Goal: Entertainment & Leisure: Consume media (video, audio)

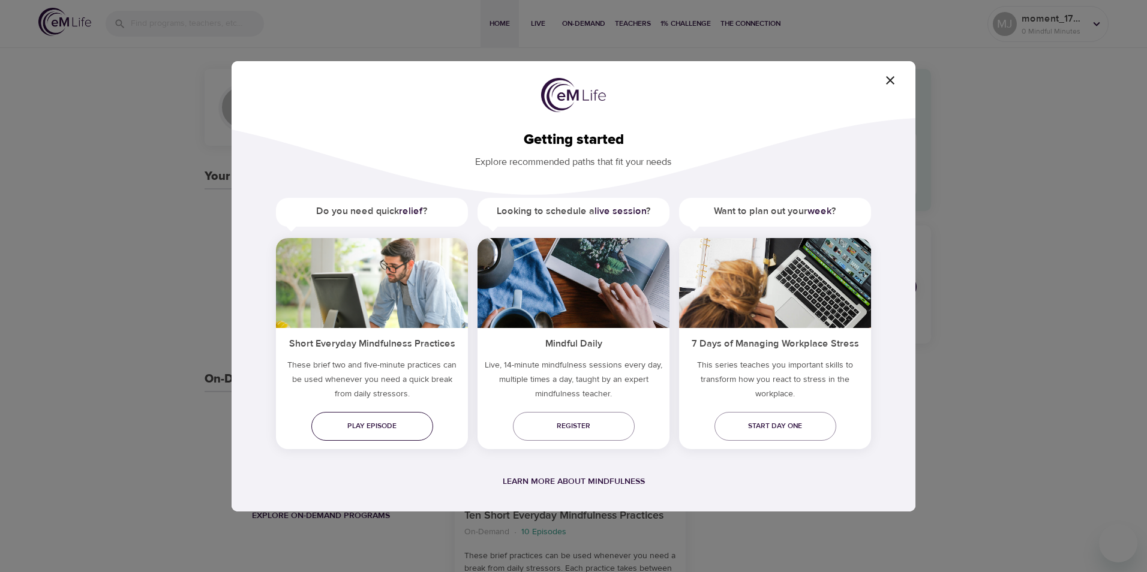
click at [412, 432] on span "Play episode" at bounding box center [372, 426] width 103 height 13
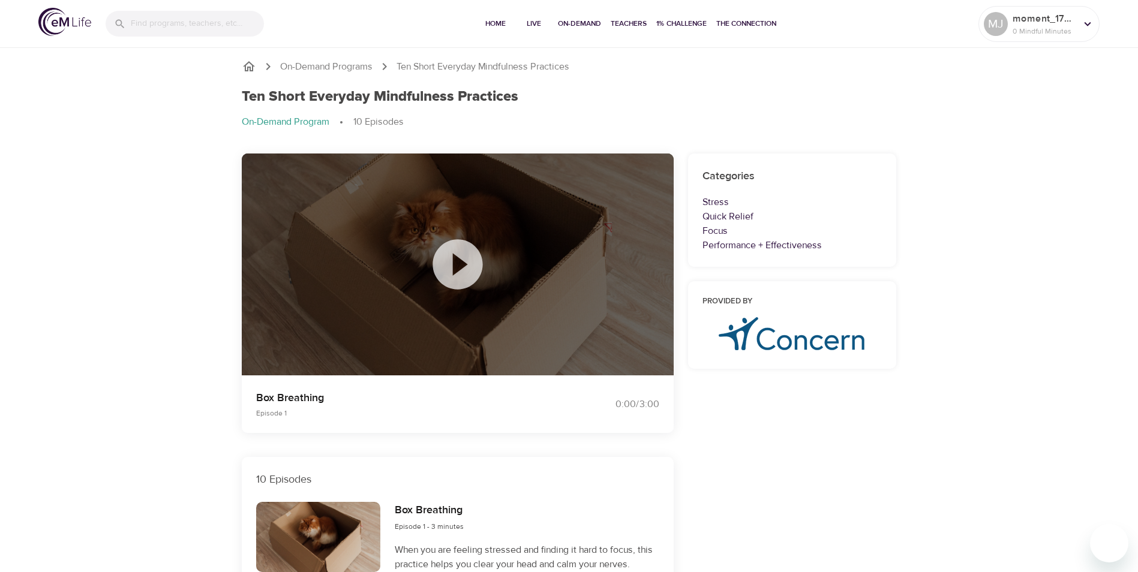
click at [457, 260] on icon at bounding box center [458, 264] width 60 height 60
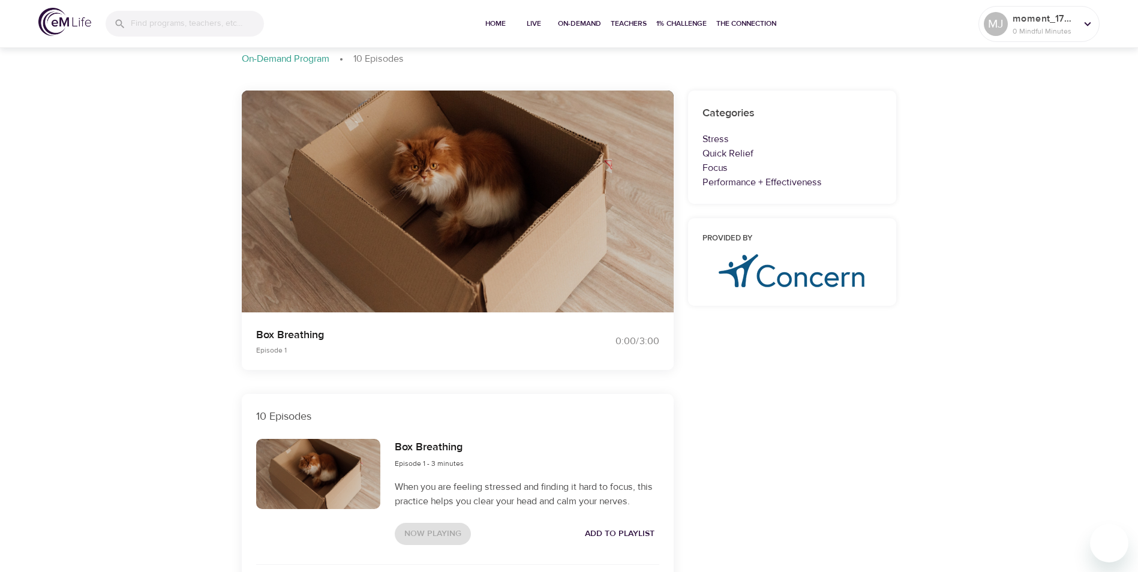
scroll to position [47, 0]
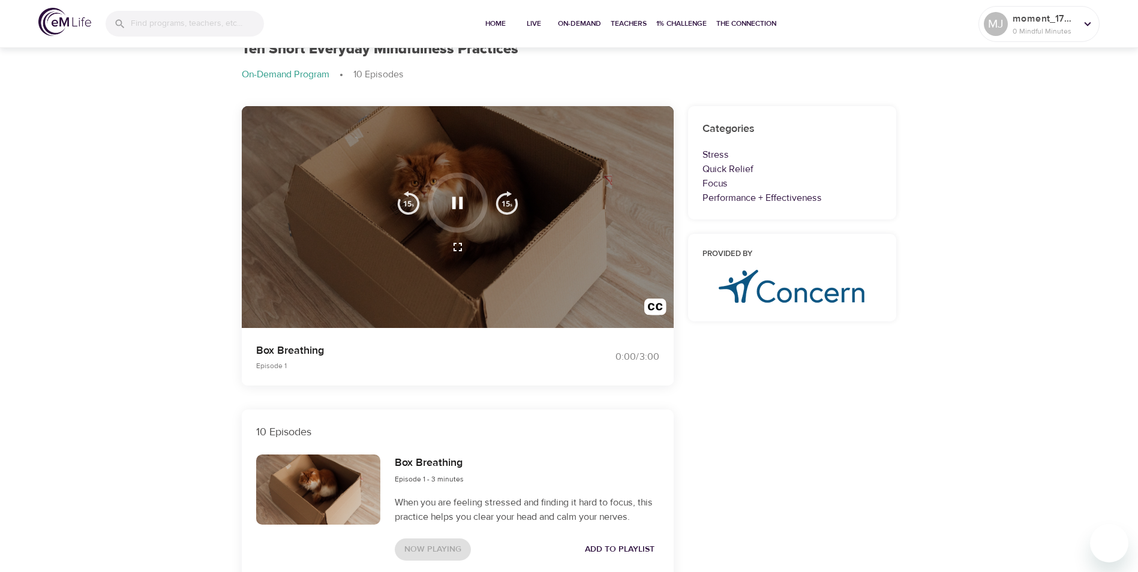
click at [529, 238] on div at bounding box center [458, 217] width 432 height 222
drag, startPoint x: 529, startPoint y: 238, endPoint x: 443, endPoint y: 191, distance: 98.2
click at [443, 191] on div at bounding box center [458, 203] width 60 height 60
click at [457, 198] on icon "button" at bounding box center [457, 202] width 21 height 21
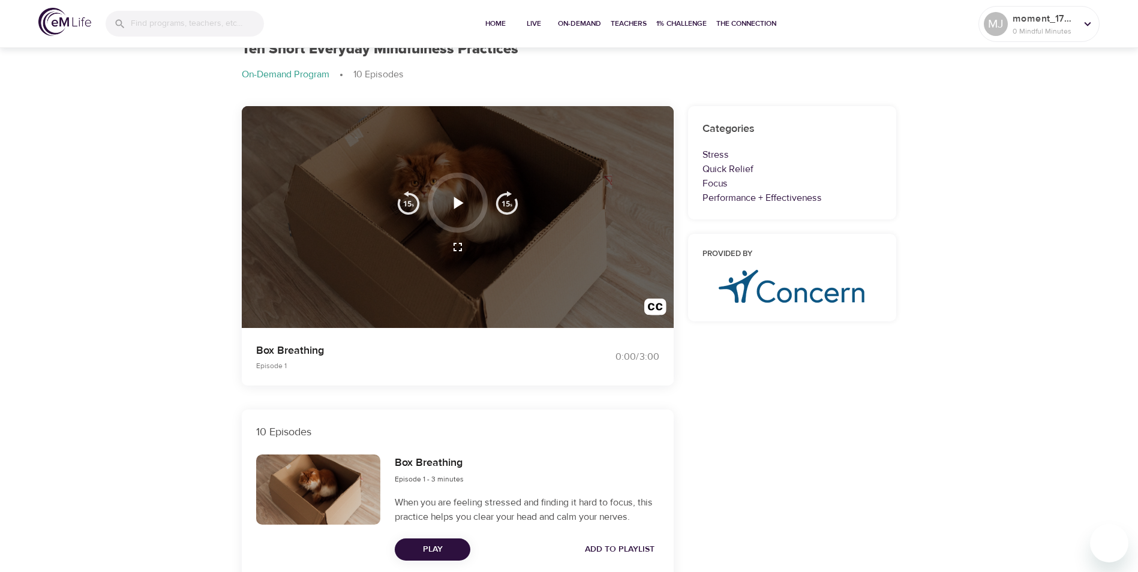
click at [457, 198] on icon "button" at bounding box center [457, 202] width 21 height 21
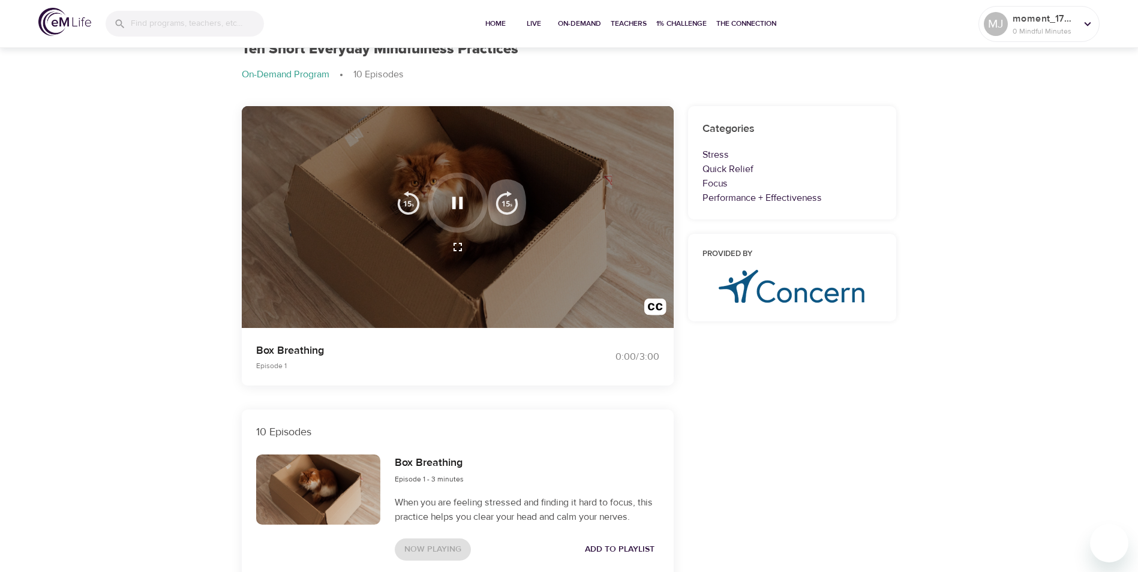
click at [508, 214] on img "button" at bounding box center [507, 203] width 24 height 24
click at [492, 28] on span "Home" at bounding box center [495, 23] width 29 height 13
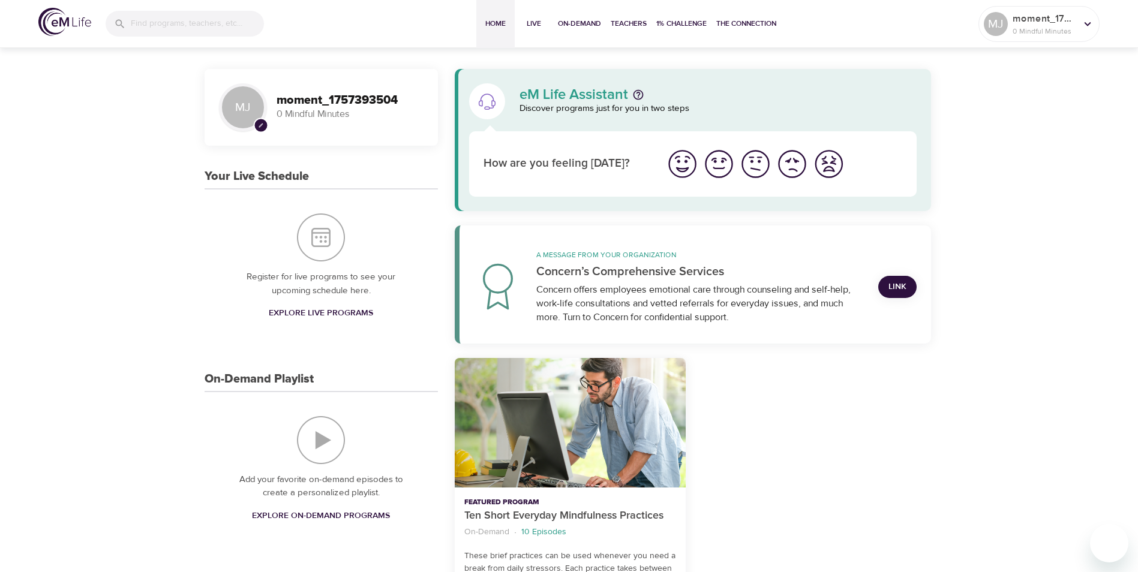
click at [685, 162] on img "I'm feeling great" at bounding box center [682, 164] width 33 height 33
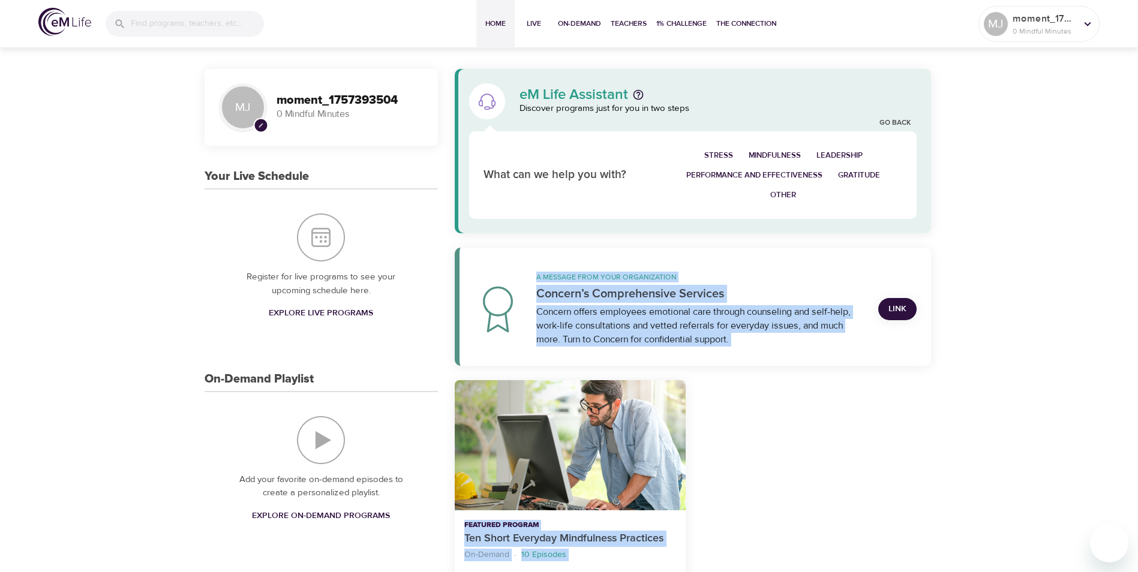
drag, startPoint x: 1136, startPoint y: 177, endPoint x: 1138, endPoint y: 201, distance: 24.0
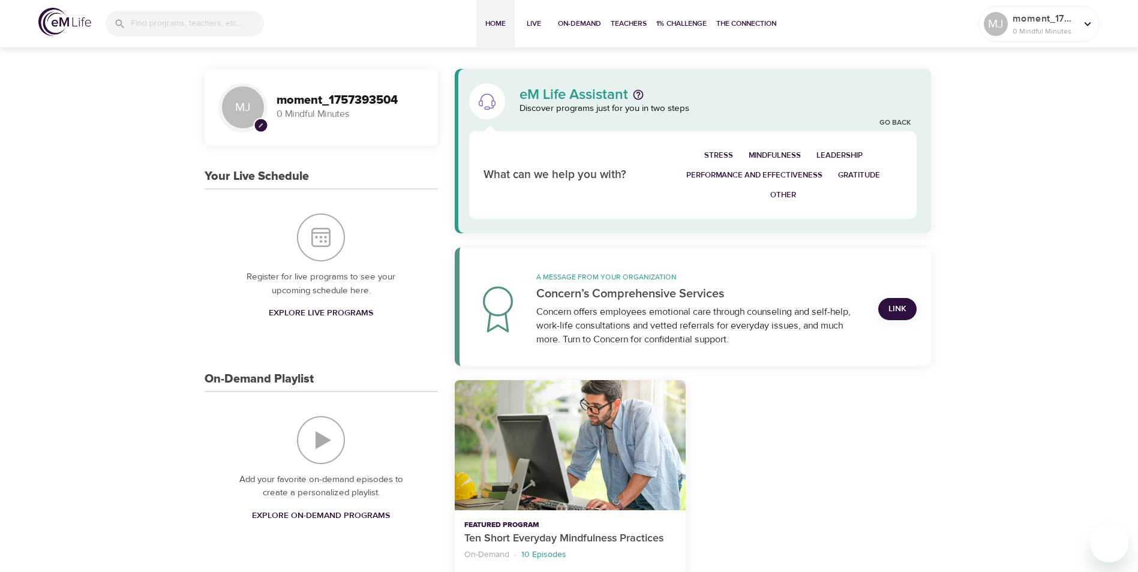
drag, startPoint x: 1138, startPoint y: 201, endPoint x: 1084, endPoint y: 230, distance: 60.9
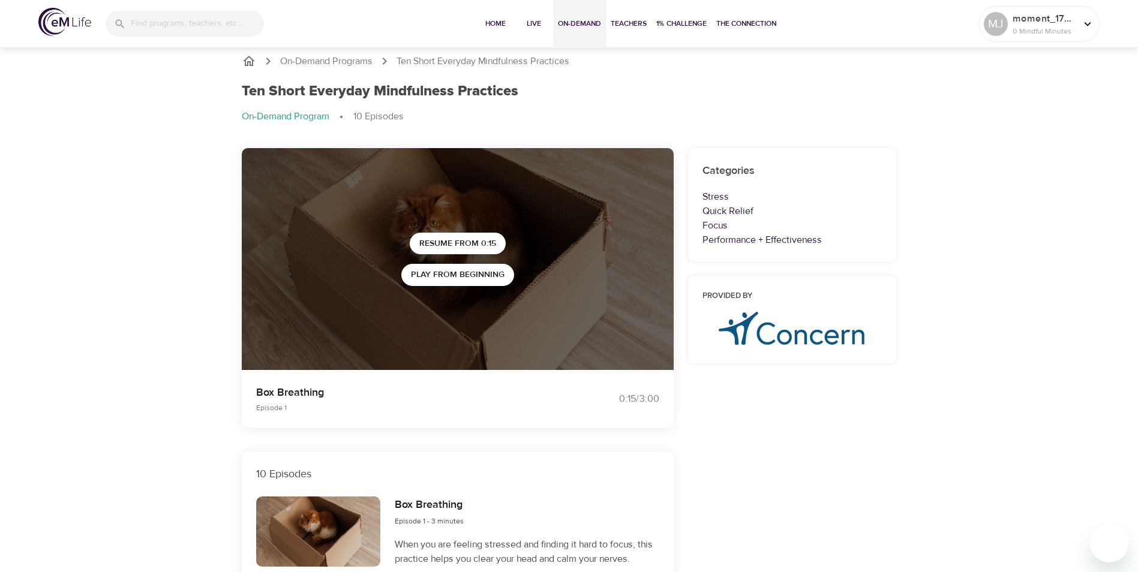
scroll to position [47, 0]
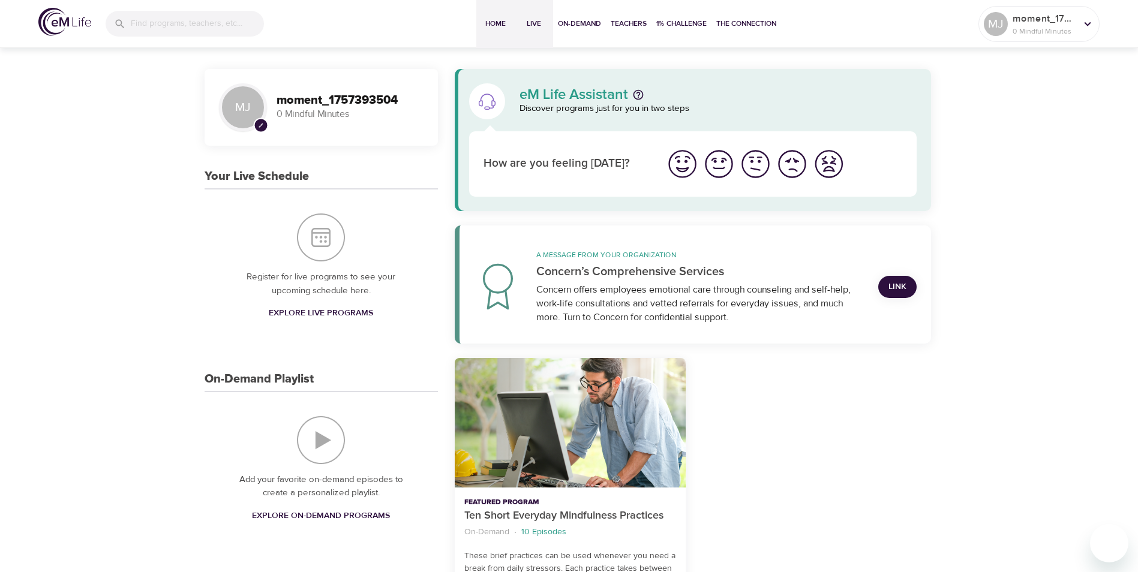
click at [530, 17] on button "Live" at bounding box center [533, 24] width 38 height 48
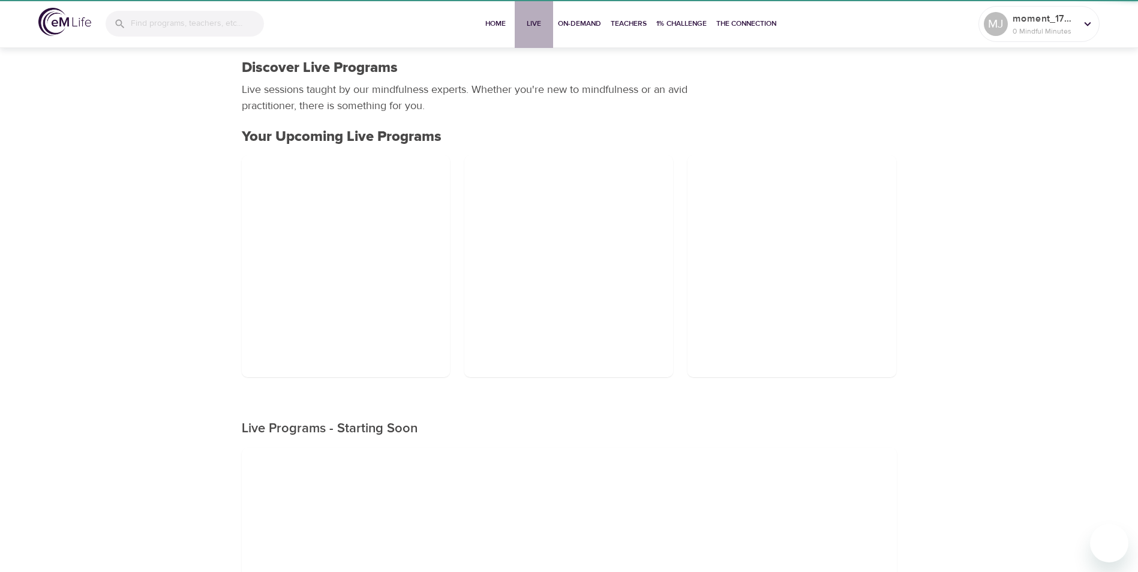
click at [530, 17] on button "Live" at bounding box center [533, 24] width 38 height 48
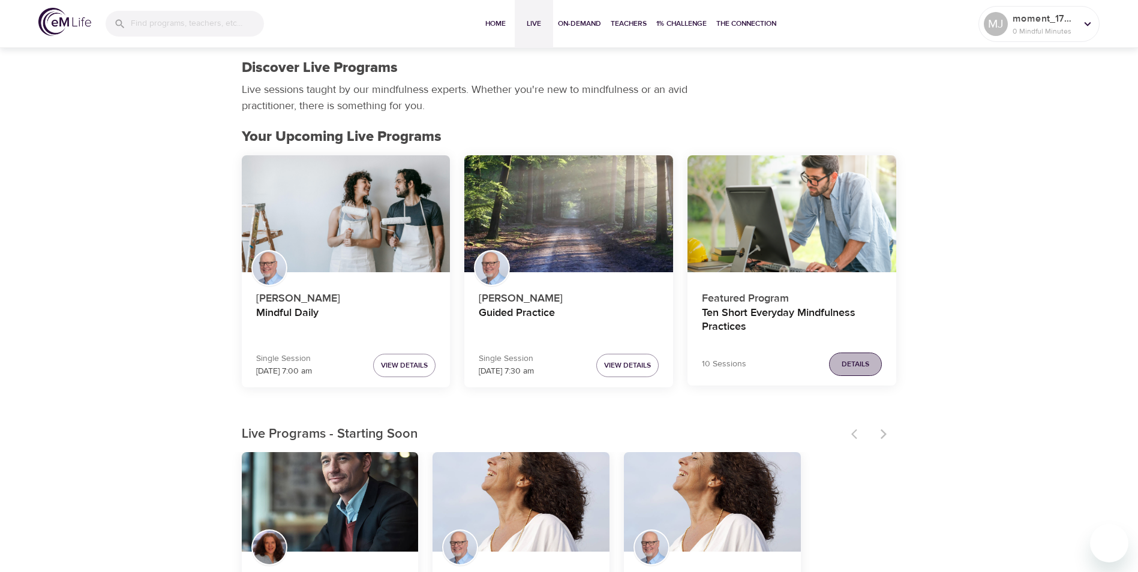
click at [860, 359] on span "Details" at bounding box center [855, 364] width 28 height 13
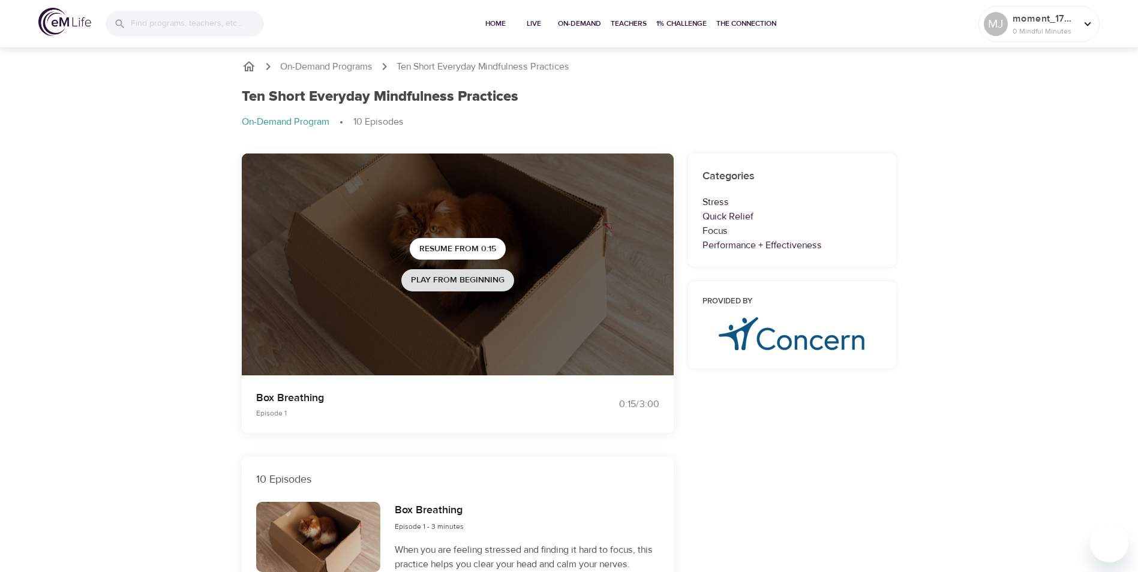
click at [417, 284] on span "Play from beginning" at bounding box center [458, 280] width 94 height 15
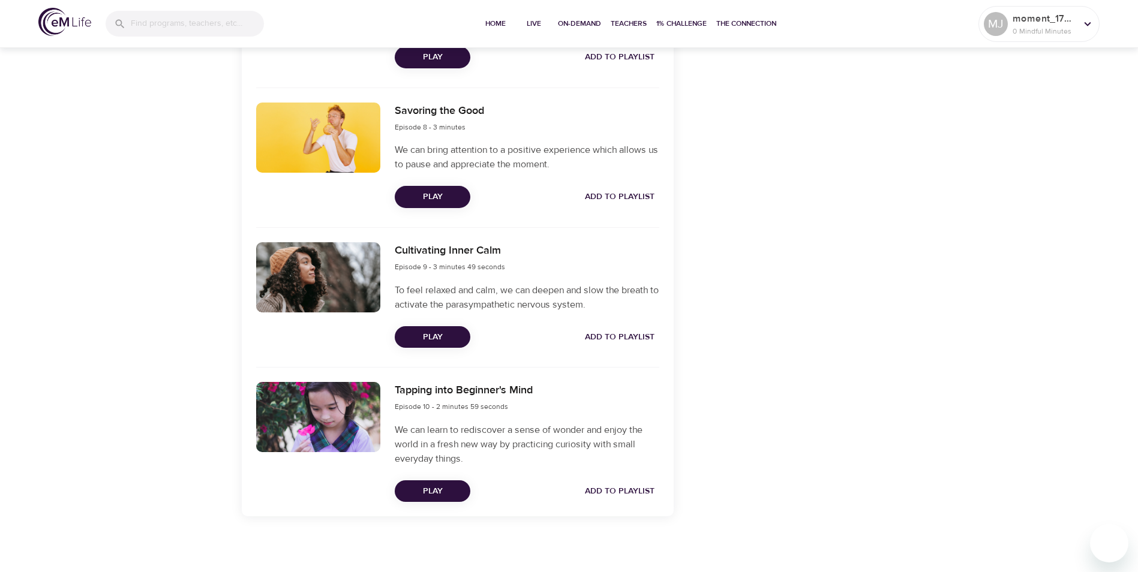
scroll to position [1469, 0]
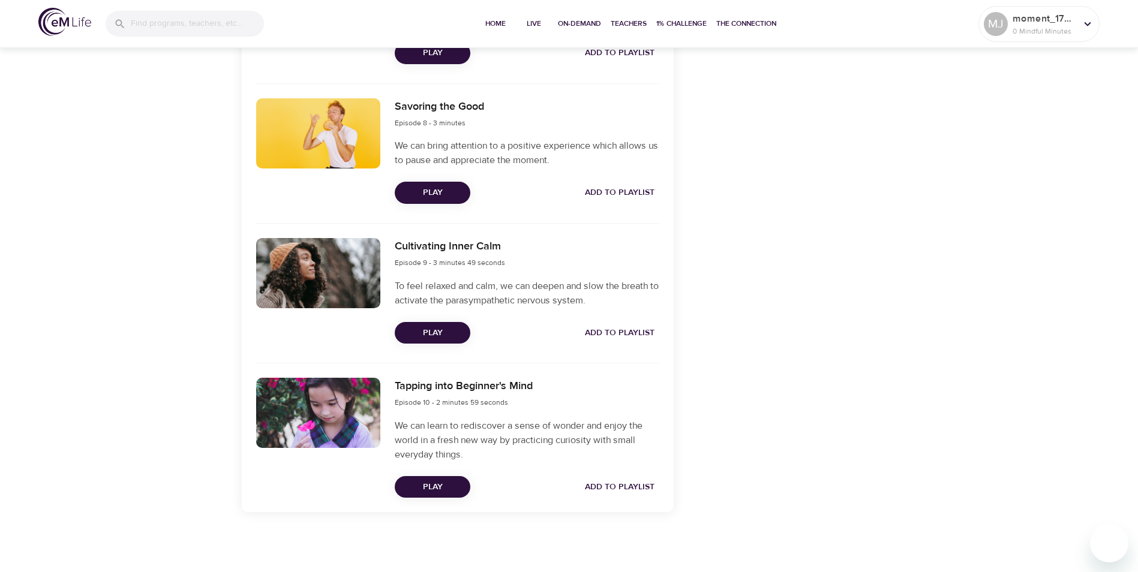
click at [1129, 234] on div at bounding box center [1132, 286] width 12 height 572
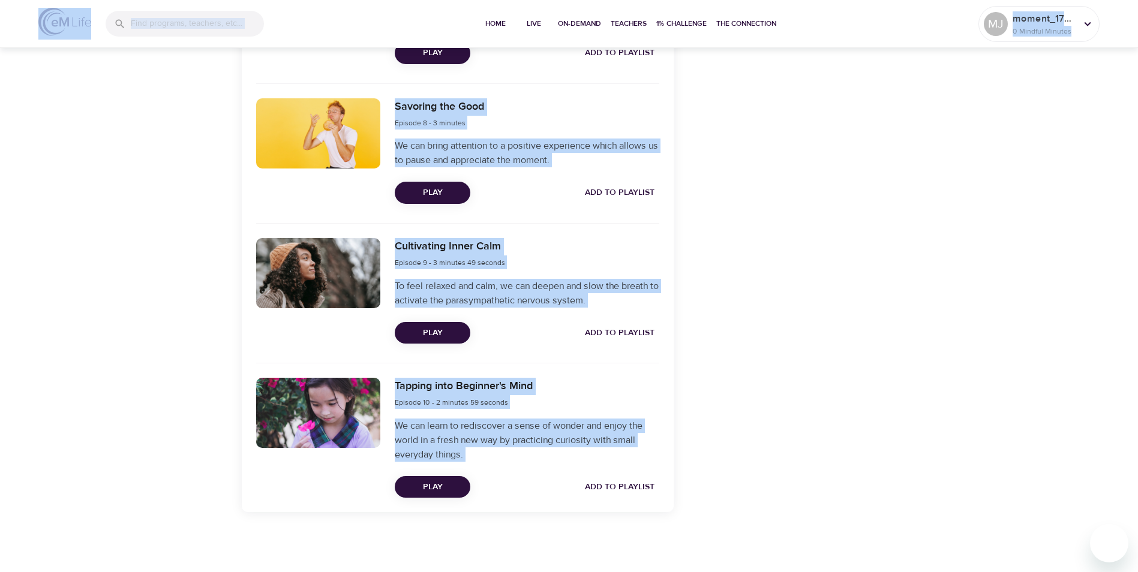
drag, startPoint x: 1129, startPoint y: 234, endPoint x: 1141, endPoint y: 242, distance: 15.1
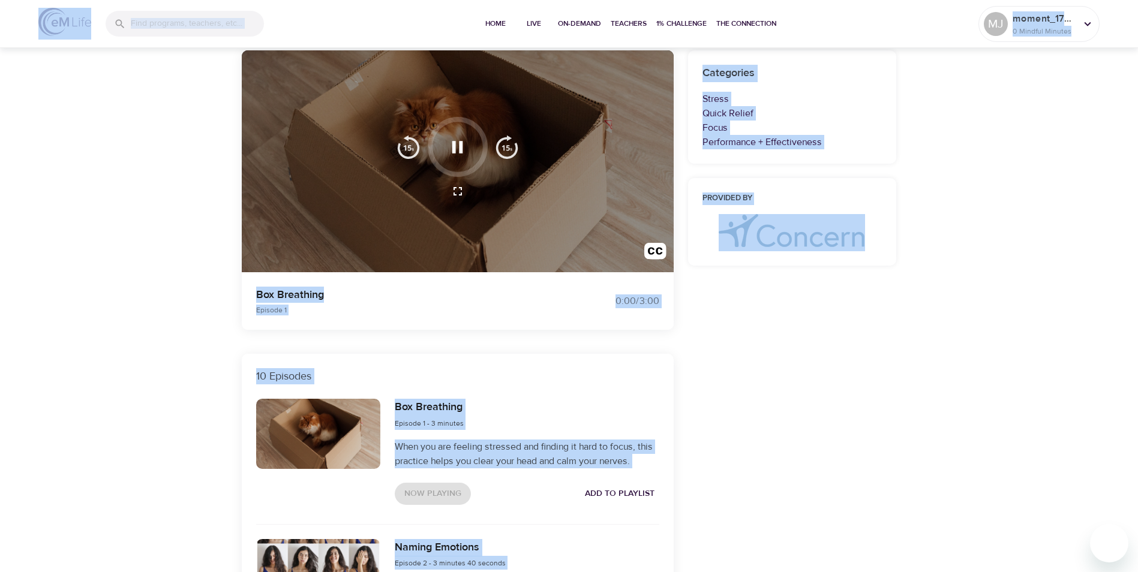
scroll to position [110, 0]
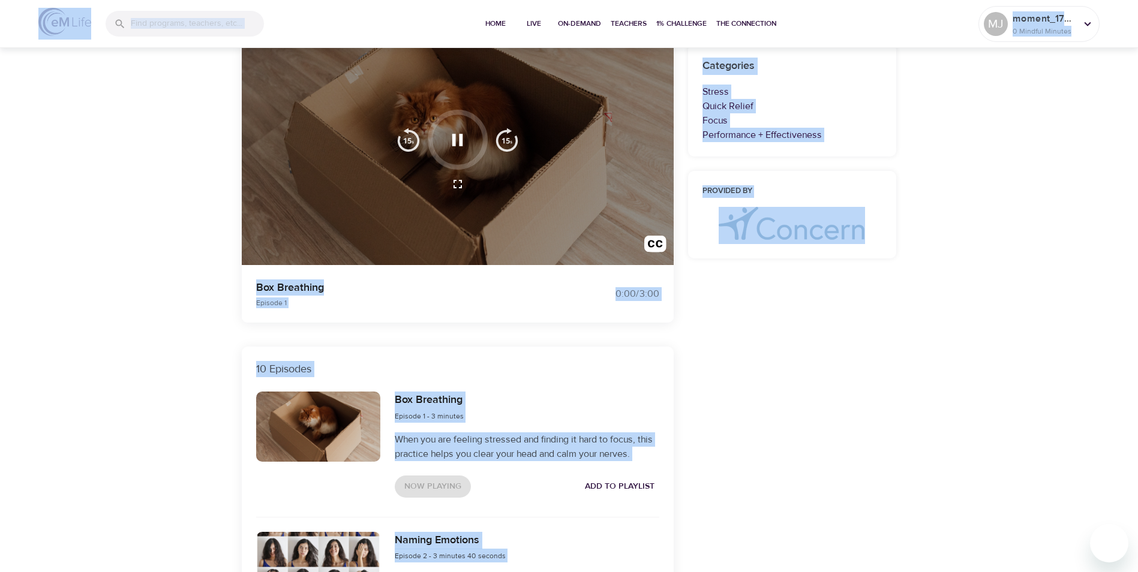
click at [462, 180] on icon "button" at bounding box center [457, 184] width 14 height 14
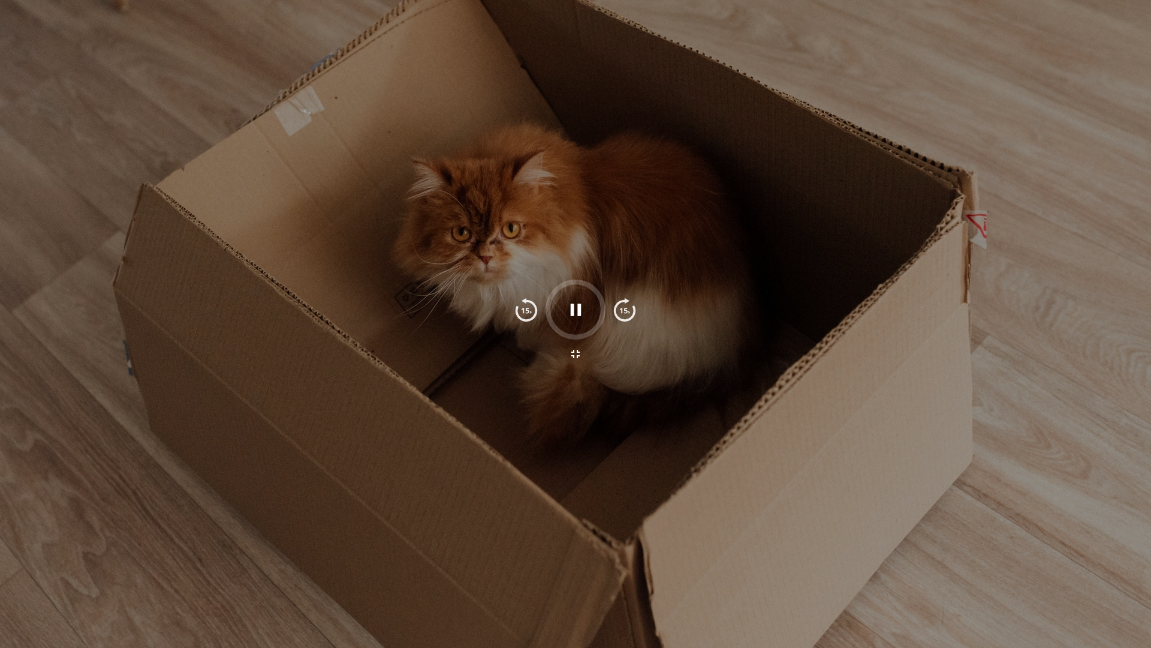
click at [561, 339] on button "button" at bounding box center [575, 353] width 29 height 29
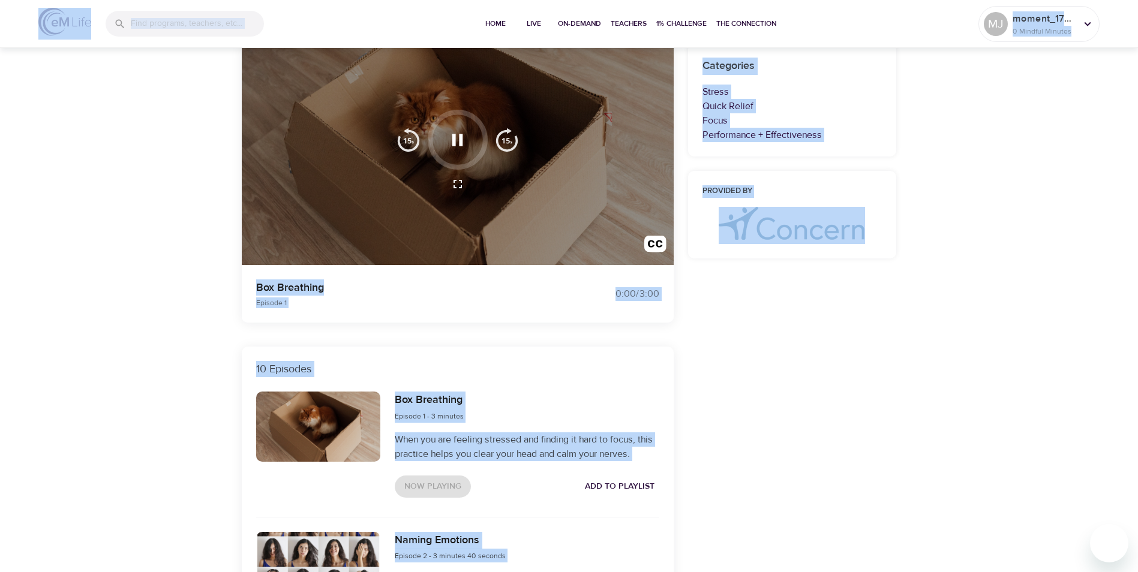
click at [458, 186] on icon "button" at bounding box center [457, 184] width 14 height 14
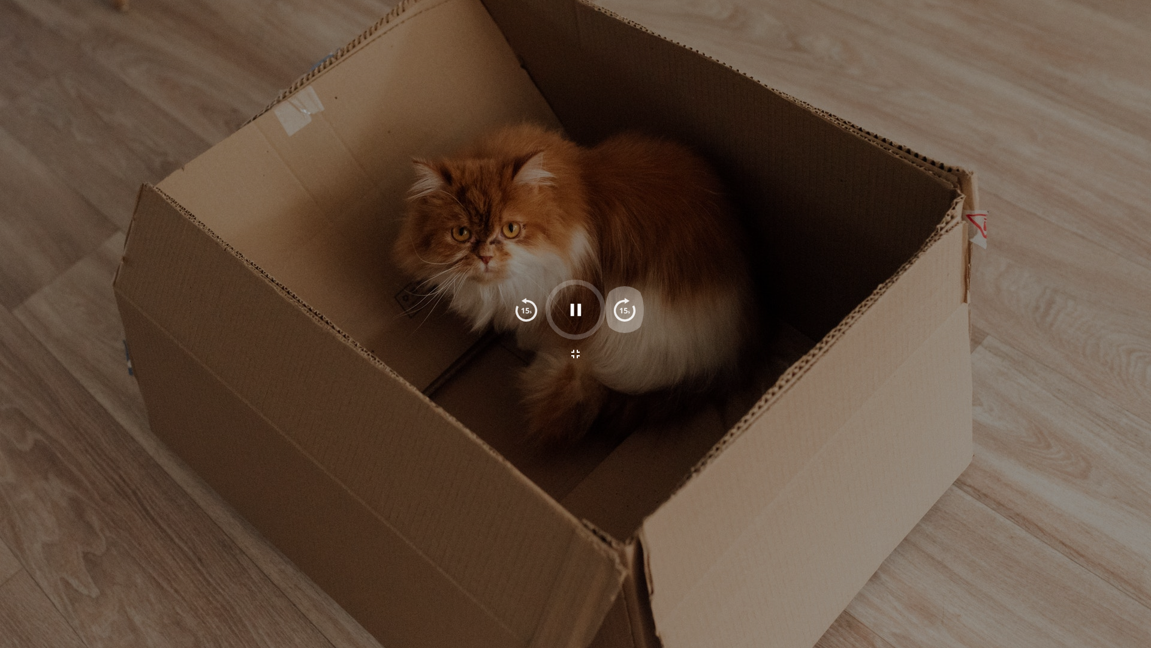
click at [620, 312] on img "button" at bounding box center [625, 309] width 24 height 24
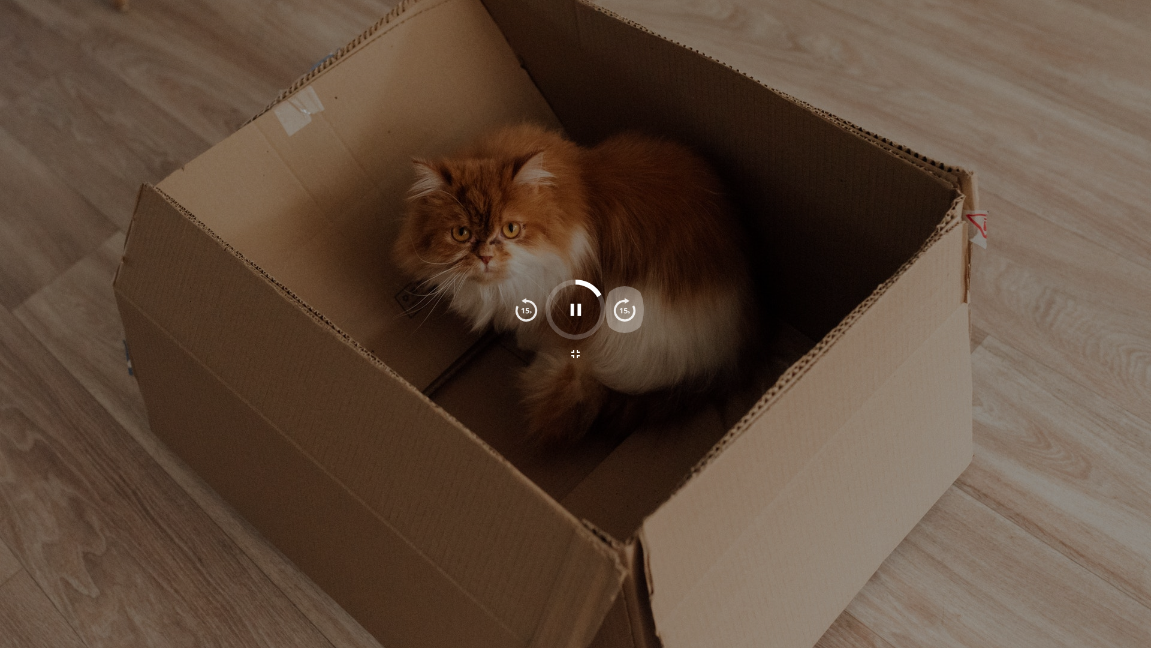
click at [620, 312] on img "button" at bounding box center [625, 309] width 24 height 24
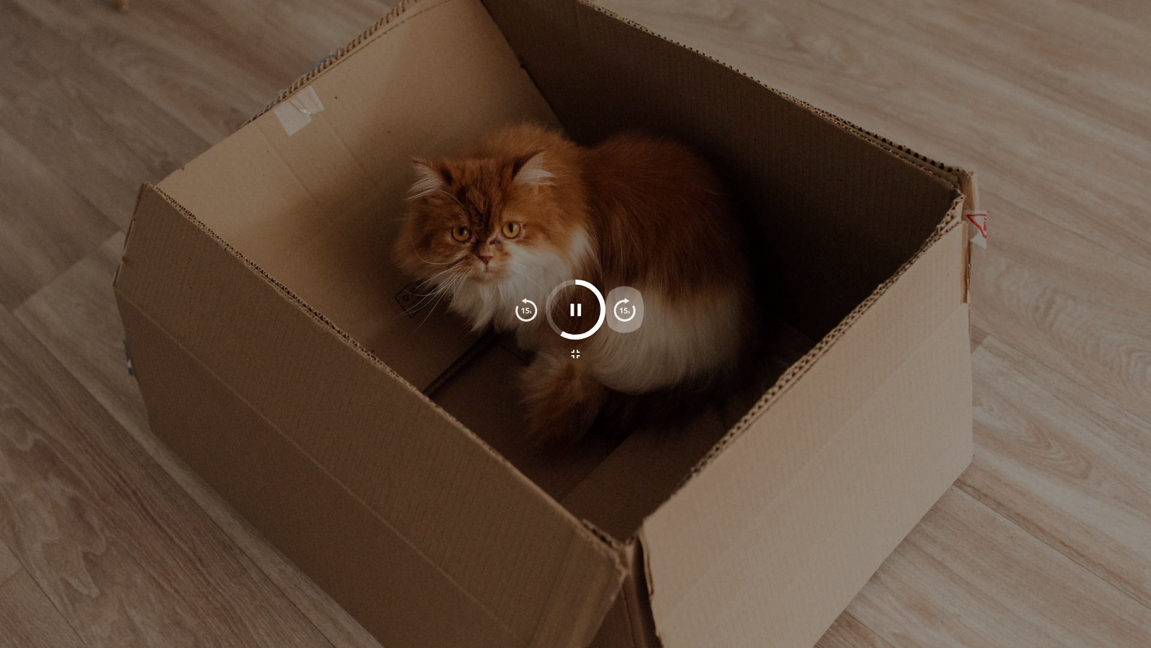
click at [620, 312] on img "button" at bounding box center [625, 309] width 24 height 24
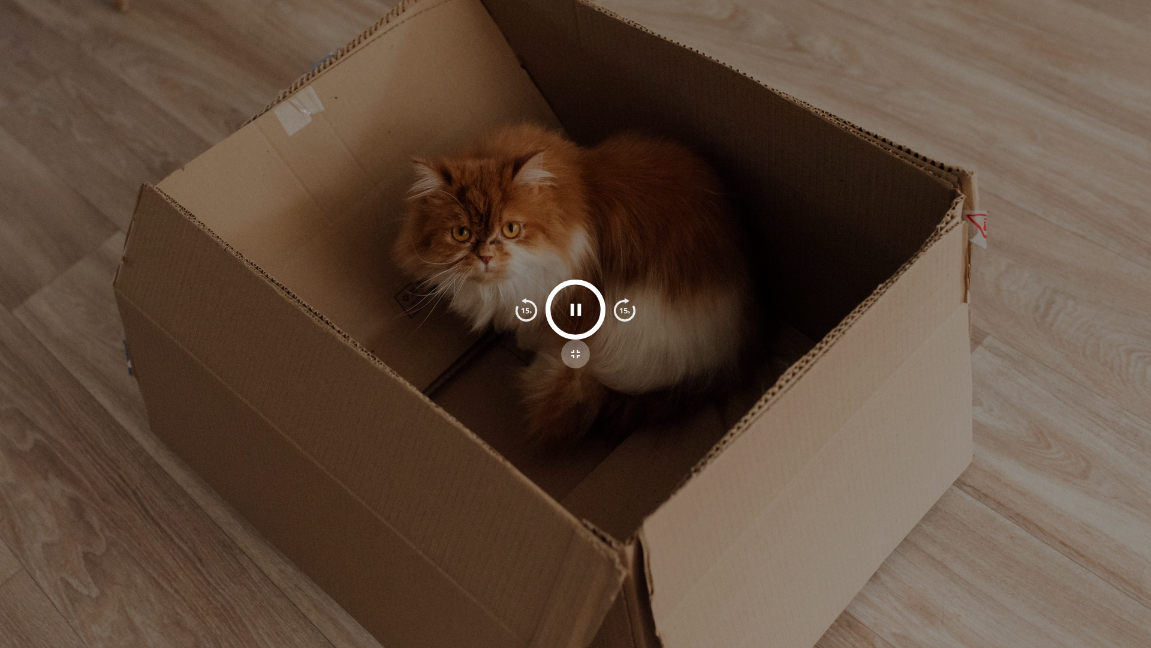
click at [574, 351] on icon "button" at bounding box center [575, 354] width 8 height 8
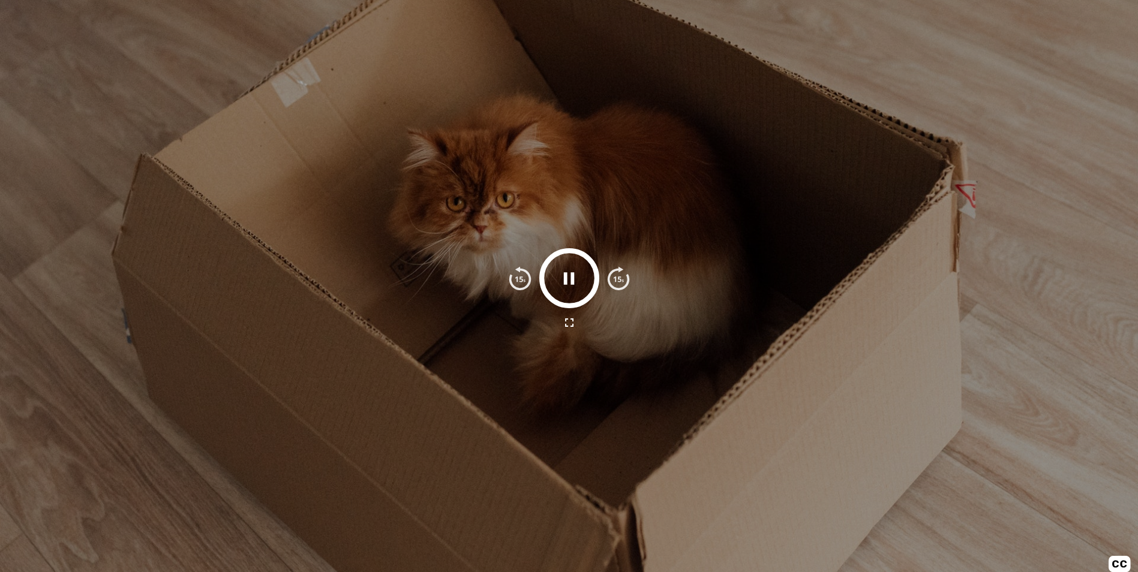
scroll to position [308, 0]
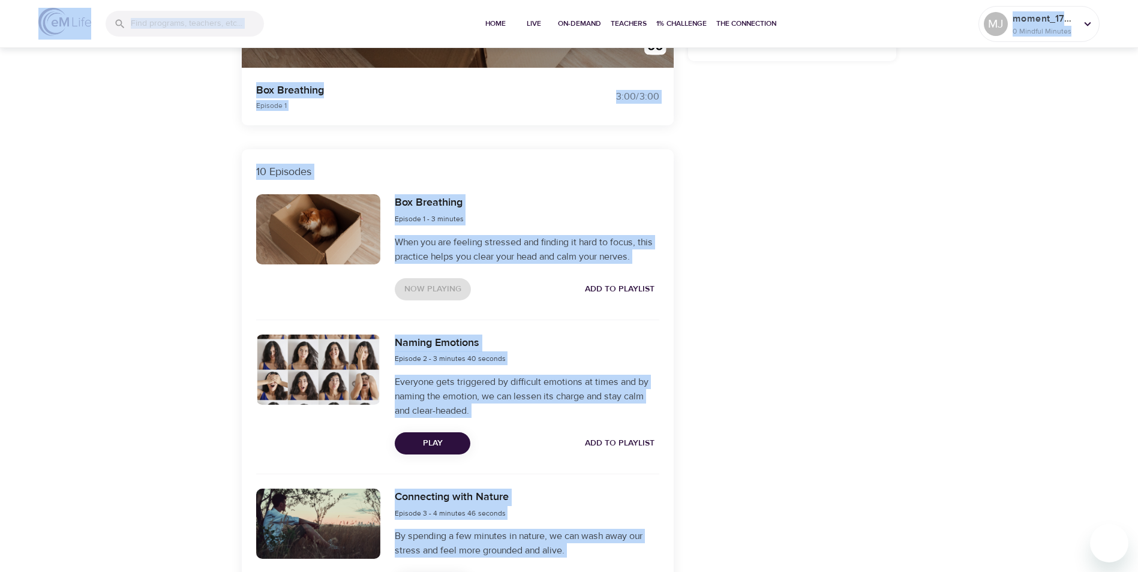
click at [426, 454] on button "Play" at bounding box center [433, 443] width 76 height 22
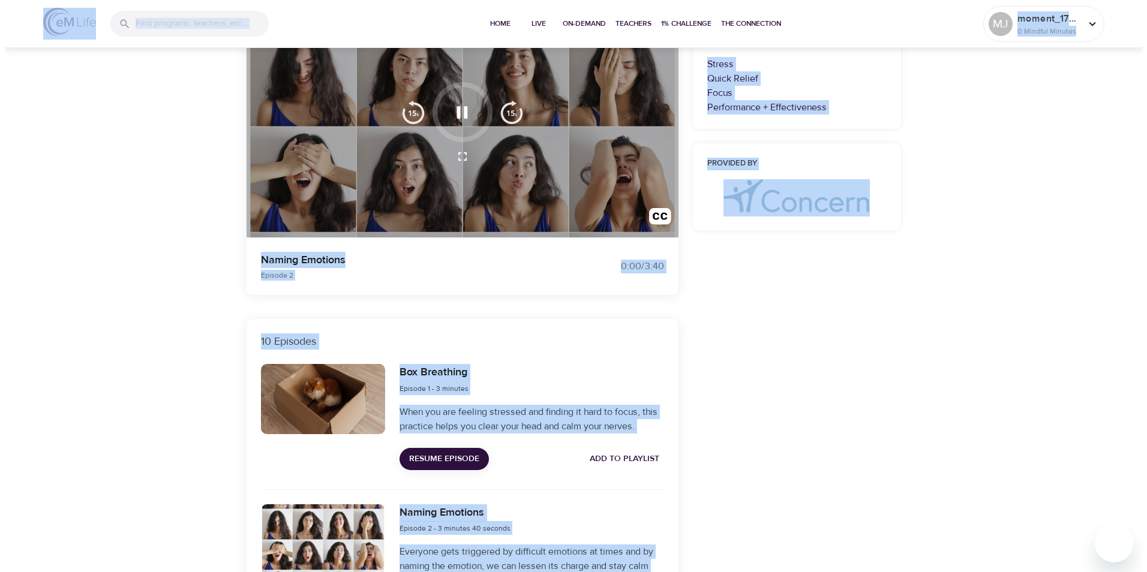
scroll to position [0, 0]
